Goal: Task Accomplishment & Management: Use online tool/utility

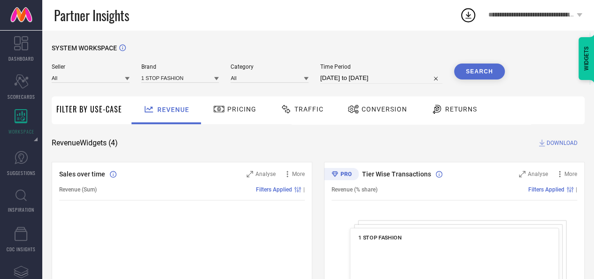
click at [130, 78] on div "Seller All Brand 1 STOP FASHION Category All Time Period 28-07-2025 to 27-08-20…" at bounding box center [278, 73] width 453 height 20
click at [127, 79] on icon at bounding box center [127, 78] width 5 height 3
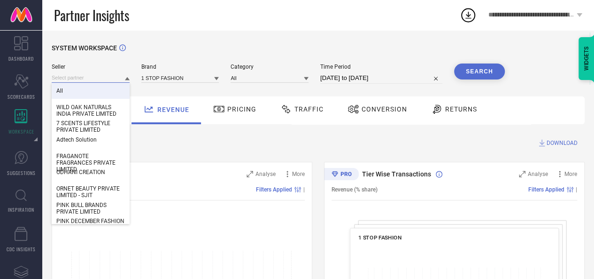
click at [71, 77] on input at bounding box center [91, 78] width 78 height 10
paste input "SAM AND MARSHALL LLP-delhi_PPMP_LSLL"
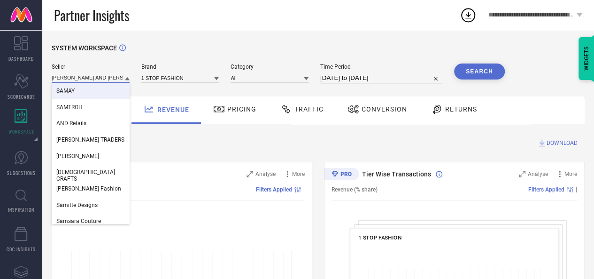
type input "SAM AND MARSHALL"
click at [104, 77] on input "SAM AND MARSHALL" at bounding box center [91, 78] width 78 height 10
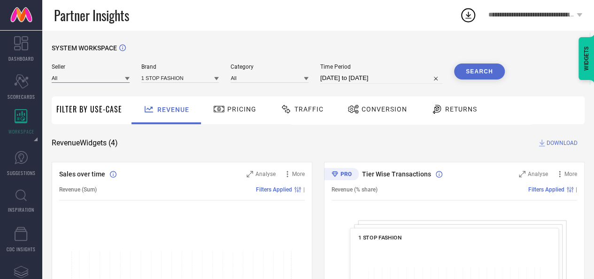
paste input "SAM AND MARSHALL LLP-delhi_PPMP_LSLL"
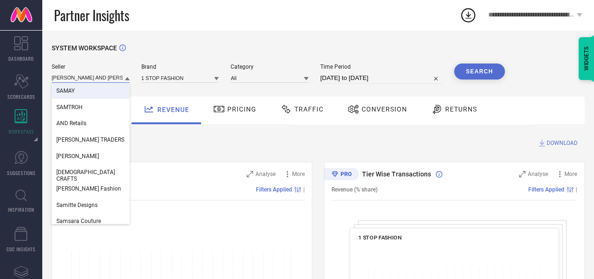
type input "SAM AND MARSHALL"
click at [104, 78] on input "SAM AND MARSHALL" at bounding box center [91, 78] width 78 height 10
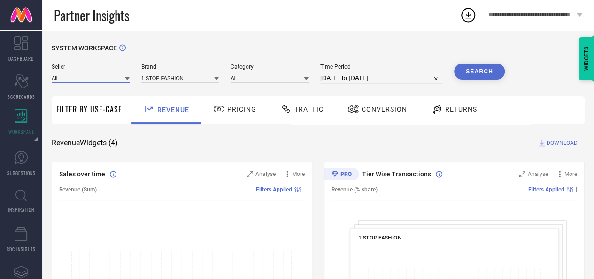
paste input "SAM AND MARSHALL"
type input "SAM"
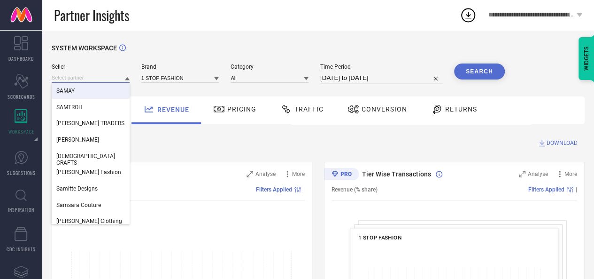
click at [60, 80] on input at bounding box center [91, 78] width 78 height 10
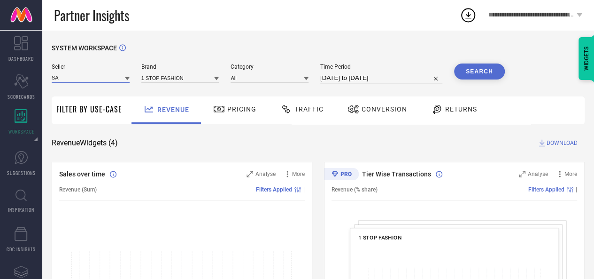
type input "S"
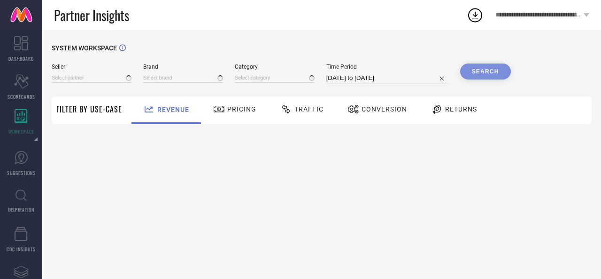
type input "All"
type input "1 STOP FASHION"
type input "All"
